Goal: Task Accomplishment & Management: Manage account settings

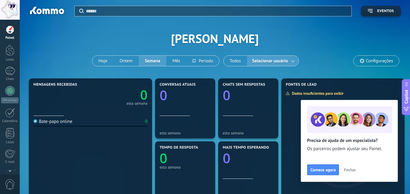
click at [5, 2] on div at bounding box center [10, 10] width 20 height 20
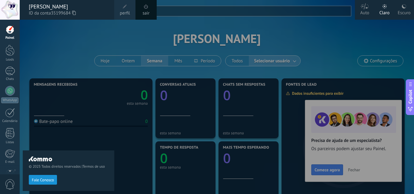
click at [69, 37] on div "© 2025 Todos direitos reservados | Termos de uso Fale Conosco" at bounding box center [69, 107] width 92 height 175
click at [4, 10] on div at bounding box center [10, 10] width 20 height 20
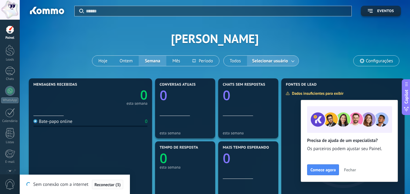
click at [106, 182] on button "Reconectar (3)" at bounding box center [107, 185] width 31 height 10
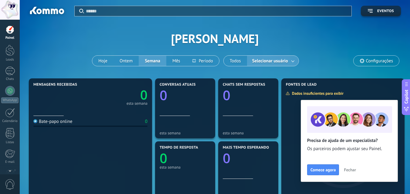
scroll to position [101, 0]
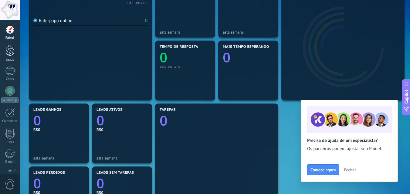
click at [9, 53] on div at bounding box center [9, 50] width 9 height 11
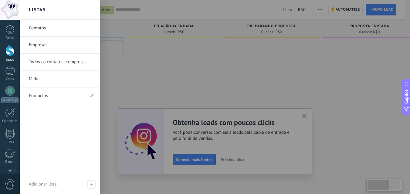
scroll to position [58, 0]
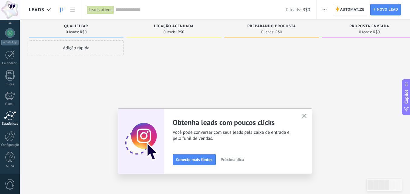
click at [11, 116] on div at bounding box center [10, 115] width 12 height 9
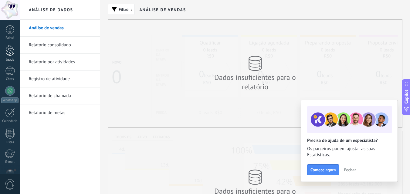
click at [4, 55] on link "Leads" at bounding box center [10, 53] width 20 height 17
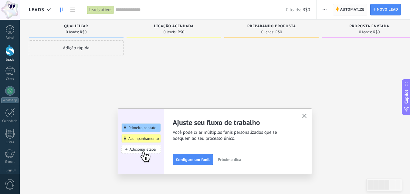
click at [341, 12] on span "Automatize" at bounding box center [352, 9] width 24 height 11
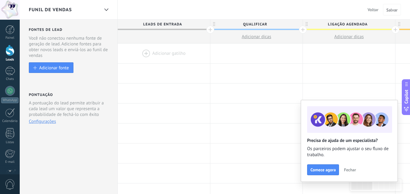
click at [148, 54] on div at bounding box center [164, 54] width 92 height 20
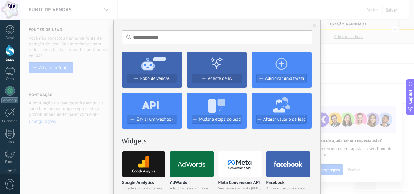
click at [140, 68] on icon at bounding box center [152, 63] width 60 height 22
click at [150, 81] on span "Robô de vendas" at bounding box center [154, 78] width 29 height 5
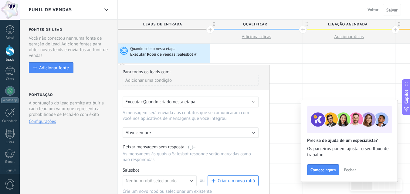
scroll to position [101, 0]
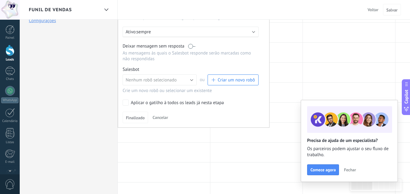
click at [158, 116] on span "Cancelar" at bounding box center [160, 117] width 15 height 5
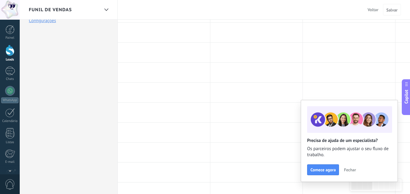
scroll to position [0, 0]
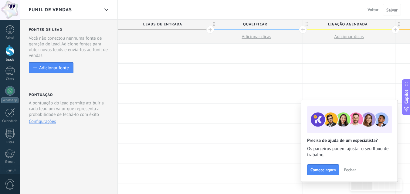
drag, startPoint x: 351, startPoint y: 172, endPoint x: 354, endPoint y: 178, distance: 7.5
click at [350, 172] on span "Fechar" at bounding box center [350, 170] width 12 height 4
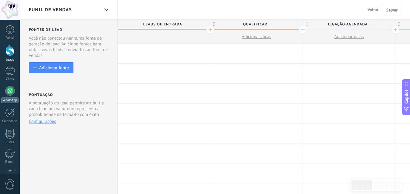
click at [10, 92] on div at bounding box center [10, 91] width 10 height 10
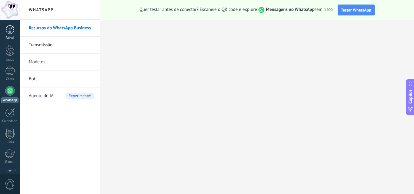
click at [11, 29] on div at bounding box center [9, 29] width 9 height 9
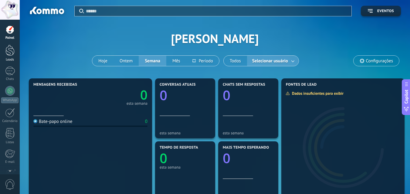
click at [9, 50] on div at bounding box center [9, 50] width 9 height 11
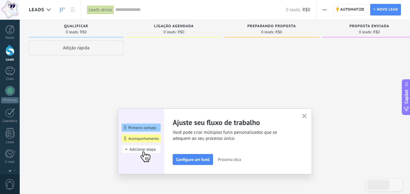
click at [304, 115] on icon "button" at bounding box center [304, 116] width 5 height 5
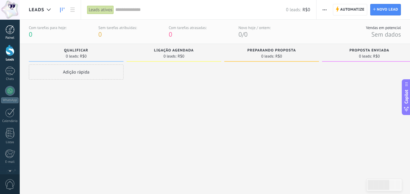
click at [11, 32] on div at bounding box center [9, 29] width 9 height 9
